Goal: Task Accomplishment & Management: Manage account settings

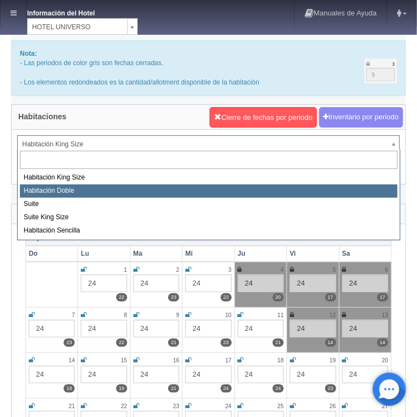
select select "583"
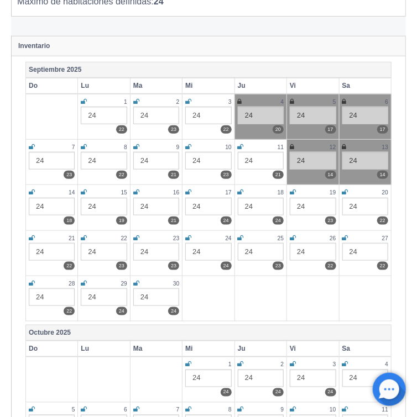
scroll to position [177, 0]
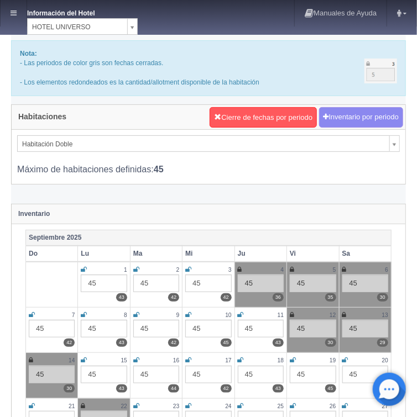
drag, startPoint x: 13, startPoint y: 15, endPoint x: 9, endPoint y: 24, distance: 9.7
click at [12, 15] on icon at bounding box center [13, 12] width 6 height 7
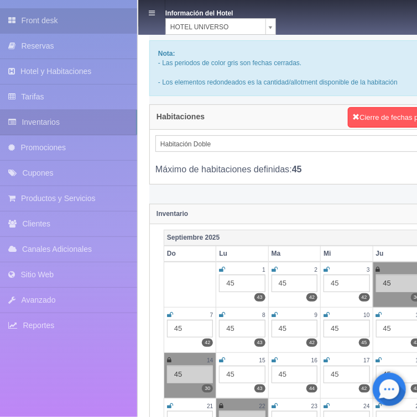
click at [31, 22] on link "Front desk" at bounding box center [68, 20] width 137 height 25
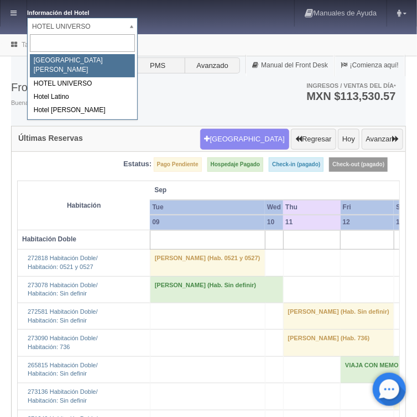
select select "357"
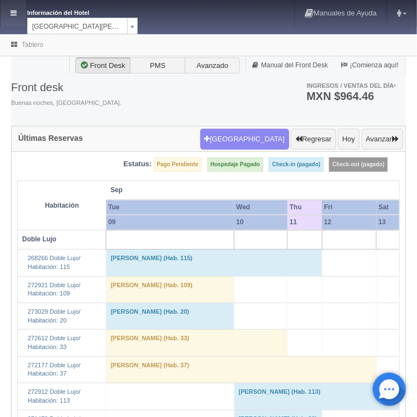
click at [14, 14] on icon at bounding box center [13, 12] width 6 height 7
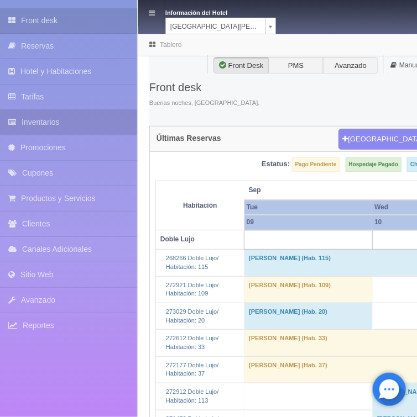
click at [43, 126] on link "Inventarios" at bounding box center [68, 122] width 137 height 25
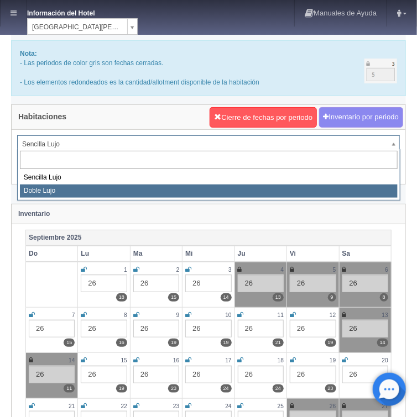
select select "577"
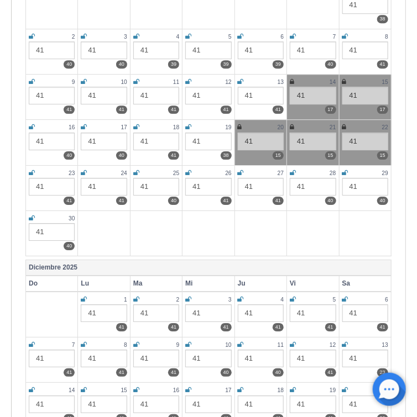
scroll to position [840, 0]
